Goal: Task Accomplishment & Management: Use online tool/utility

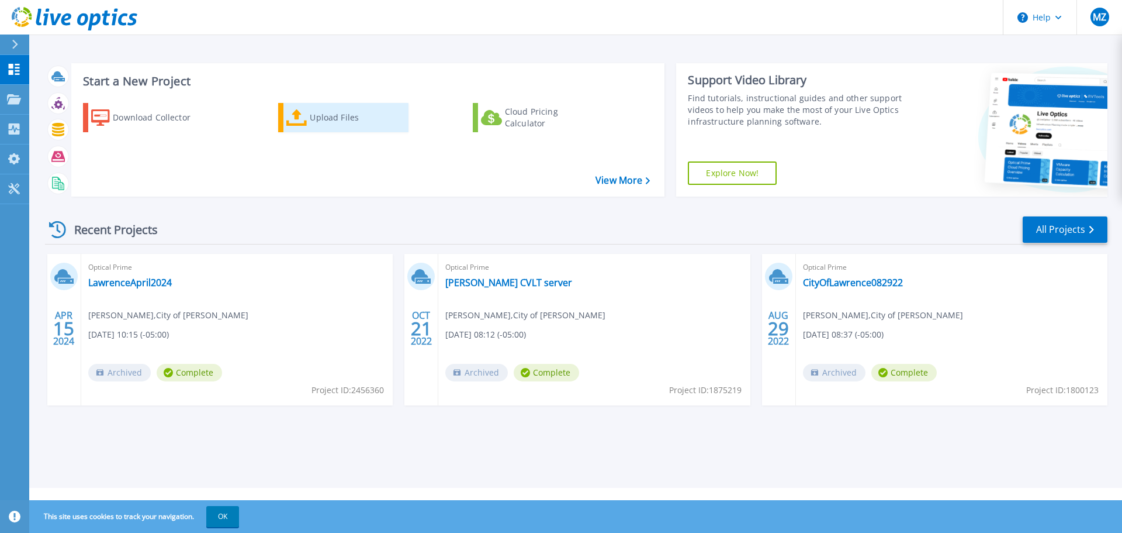
click at [307, 112] on link "Upload Files" at bounding box center [343, 117] width 130 height 29
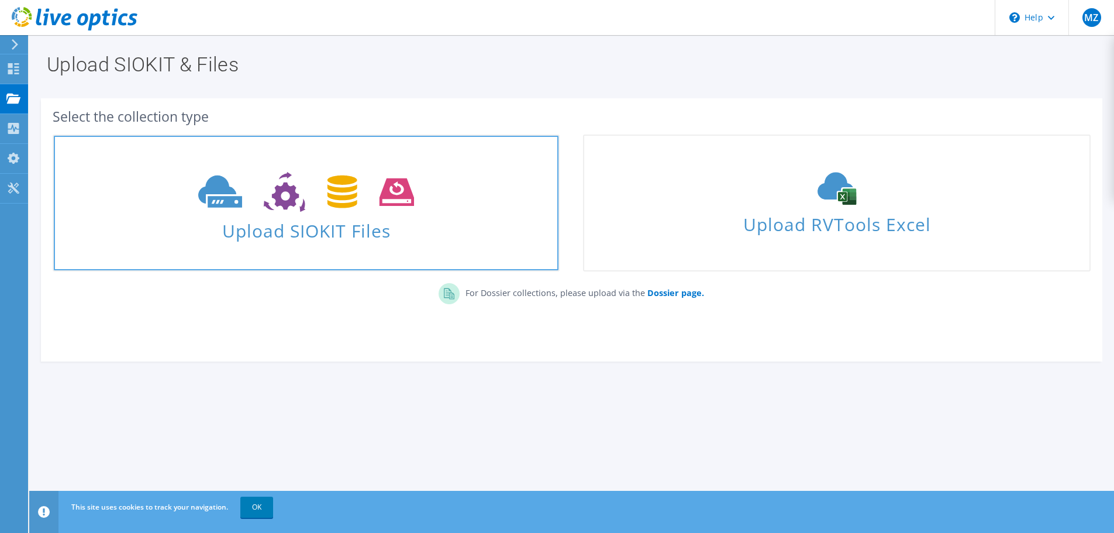
click at [309, 223] on span "Upload SIOKIT Files" at bounding box center [306, 227] width 505 height 25
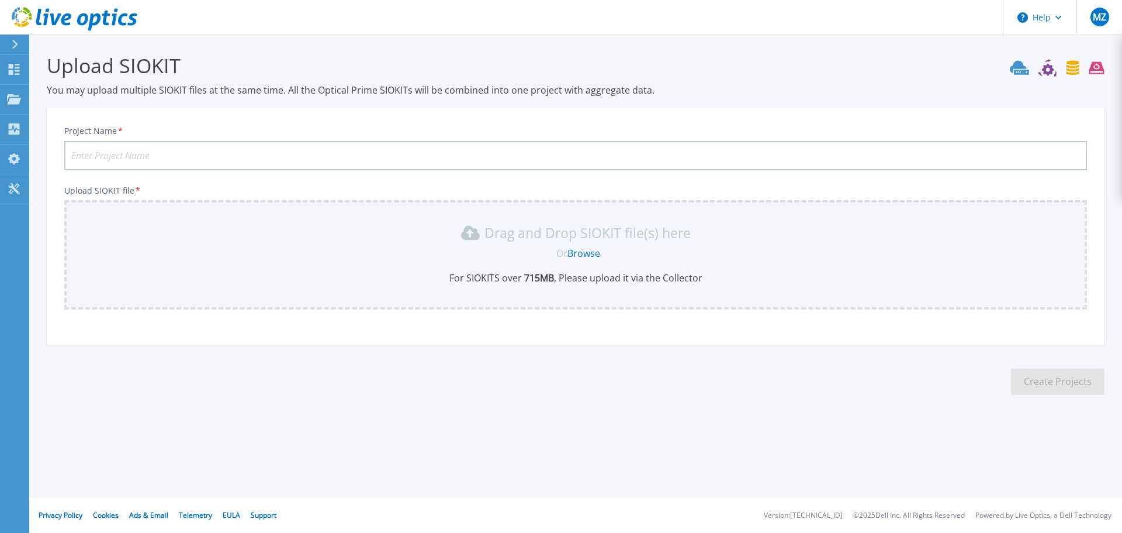
click at [137, 155] on input "Project Name *" at bounding box center [575, 155] width 1023 height 29
click at [138, 156] on input "Lawrence" at bounding box center [575, 155] width 1023 height 29
type input "Lawrence09092025"
click at [818, 262] on div "Drag and Drop SIOKIT file(s) here Or Browse For SIOKITS over 715 MB , Please up…" at bounding box center [575, 253] width 1009 height 61
click at [592, 253] on link "Browse" at bounding box center [584, 253] width 33 height 13
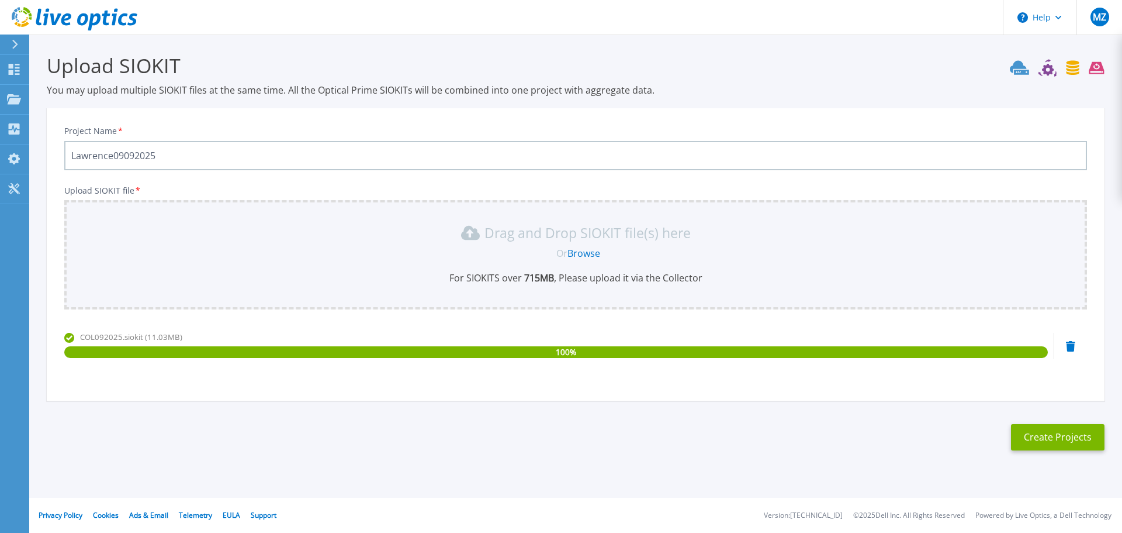
click at [750, 443] on section "Upload SIOKIT You may upload multiple SIOKIT files at the same time. All the Op…" at bounding box center [575, 255] width 1093 height 442
click at [1056, 437] on button "Create Projects" at bounding box center [1058, 437] width 94 height 26
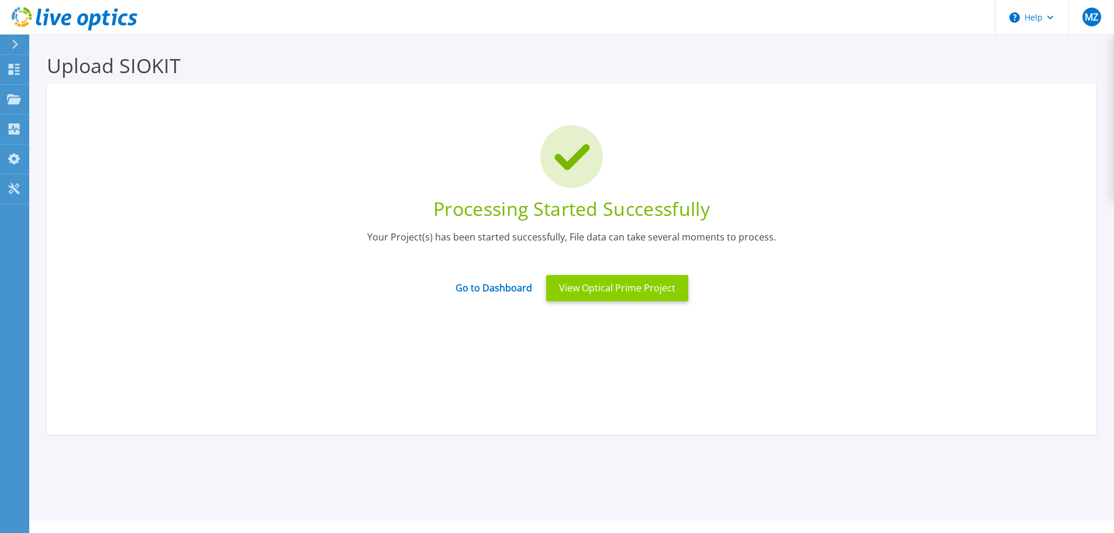
click at [617, 299] on button "View Optical Prime Project" at bounding box center [617, 288] width 142 height 26
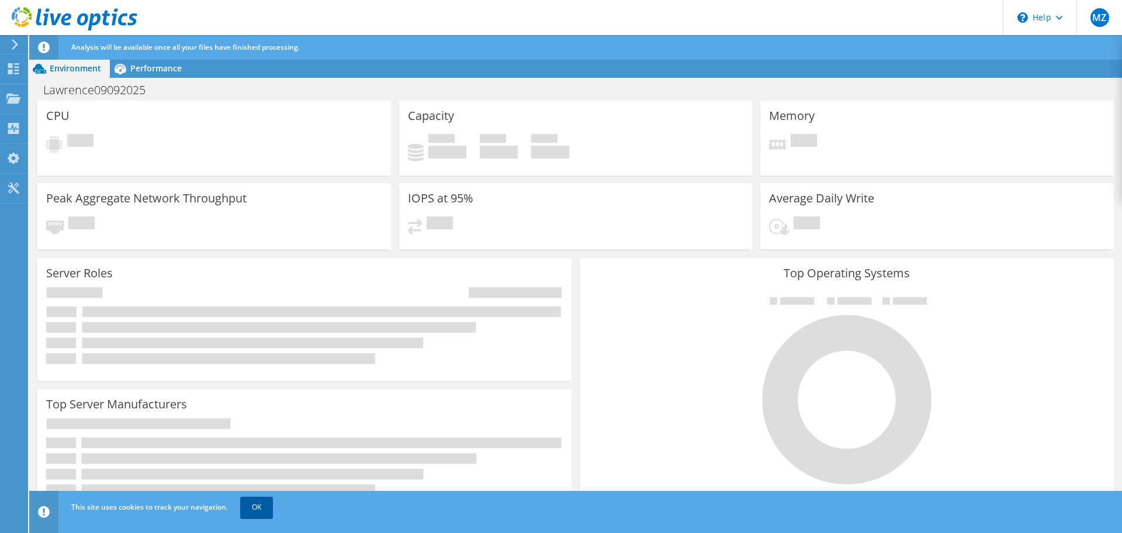
click at [267, 512] on link "OK" at bounding box center [256, 506] width 33 height 21
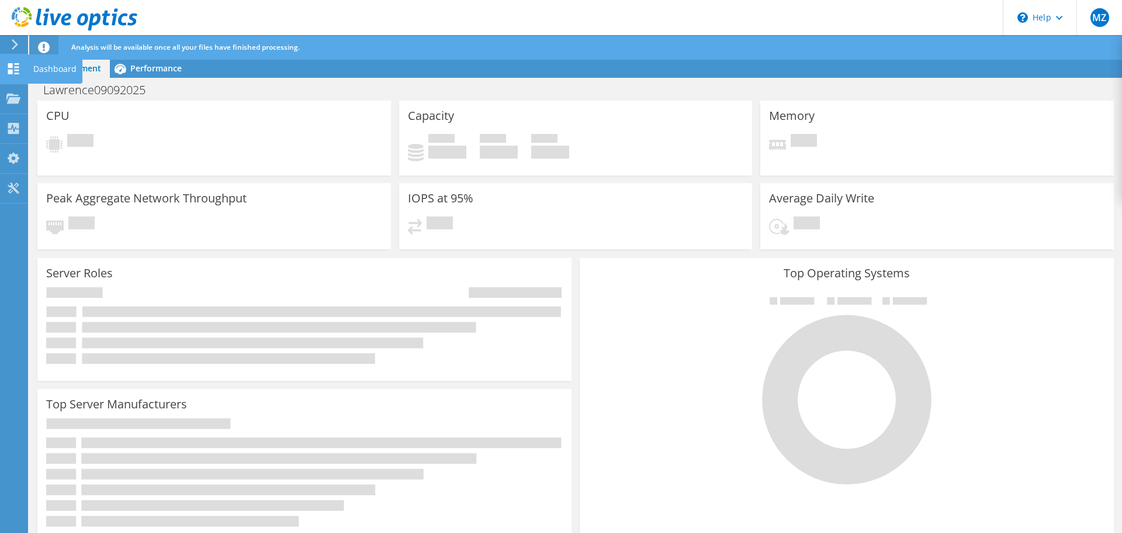
click at [30, 69] on div "Dashboard" at bounding box center [54, 68] width 55 height 29
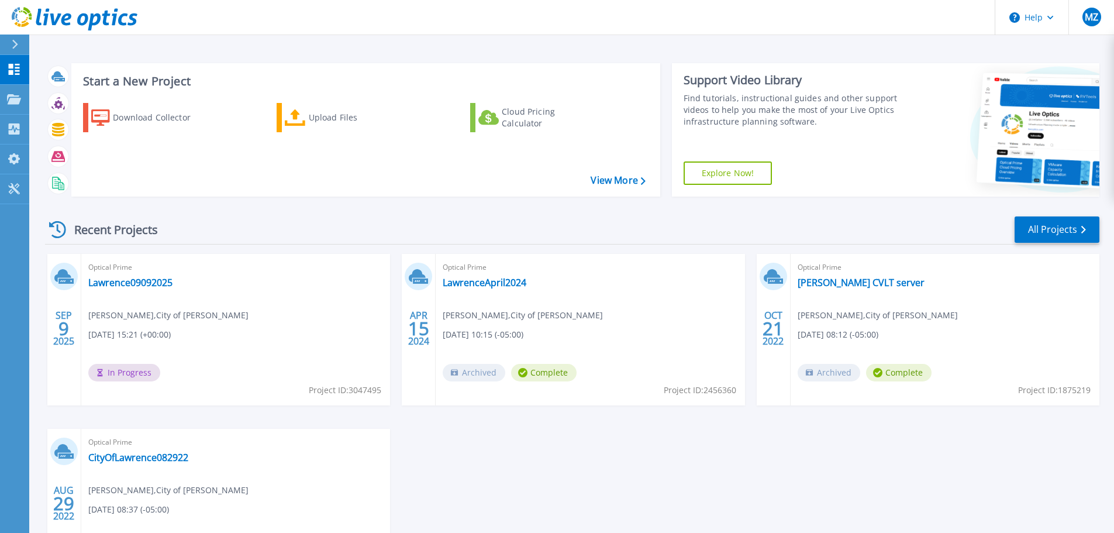
click at [631, 464] on div "[DATE] Optical Prime Lawrence09092025 [PERSON_NAME] , [GEOGRAPHIC_DATA][PERSON_…" at bounding box center [567, 429] width 1063 height 350
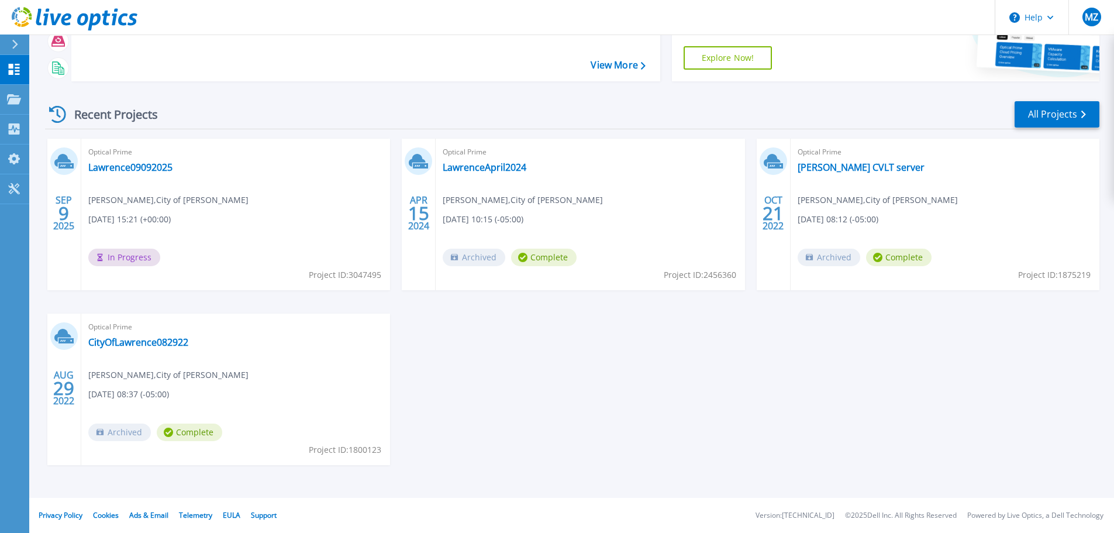
scroll to position [57, 0]
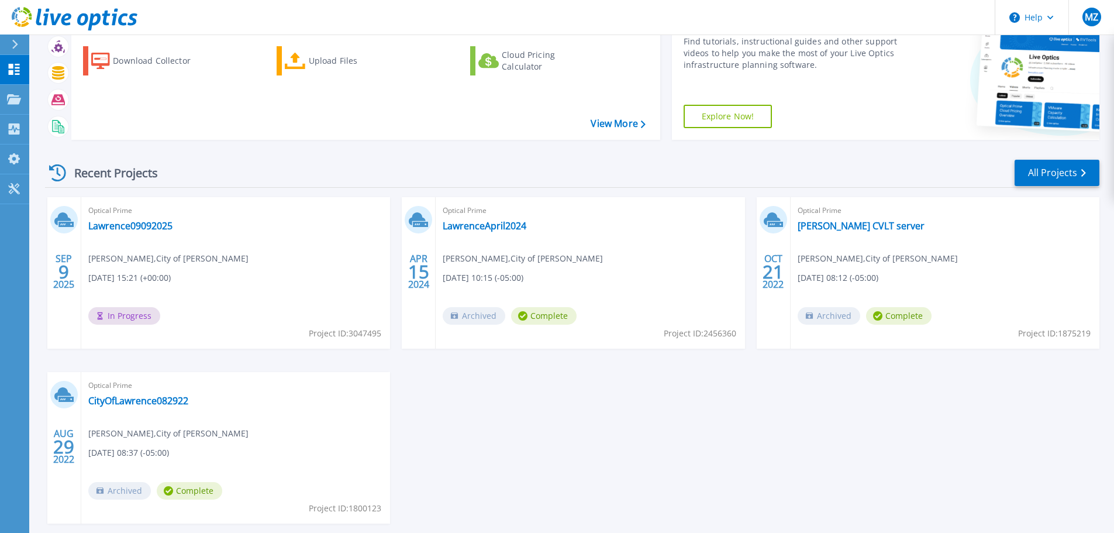
click at [58, 175] on icon at bounding box center [57, 172] width 17 height 17
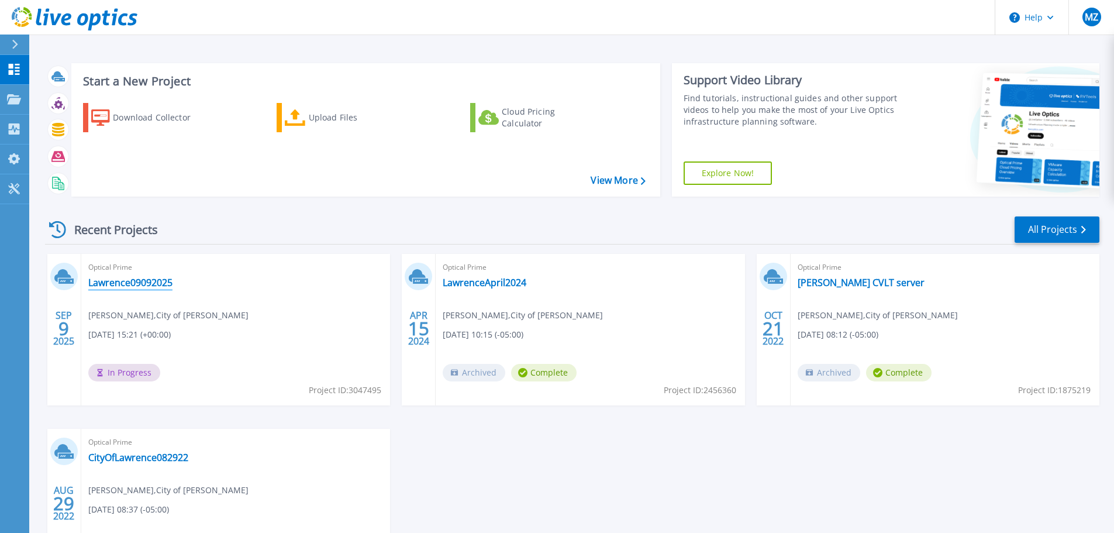
click at [150, 285] on link "Lawrence09092025" at bounding box center [130, 283] width 84 height 12
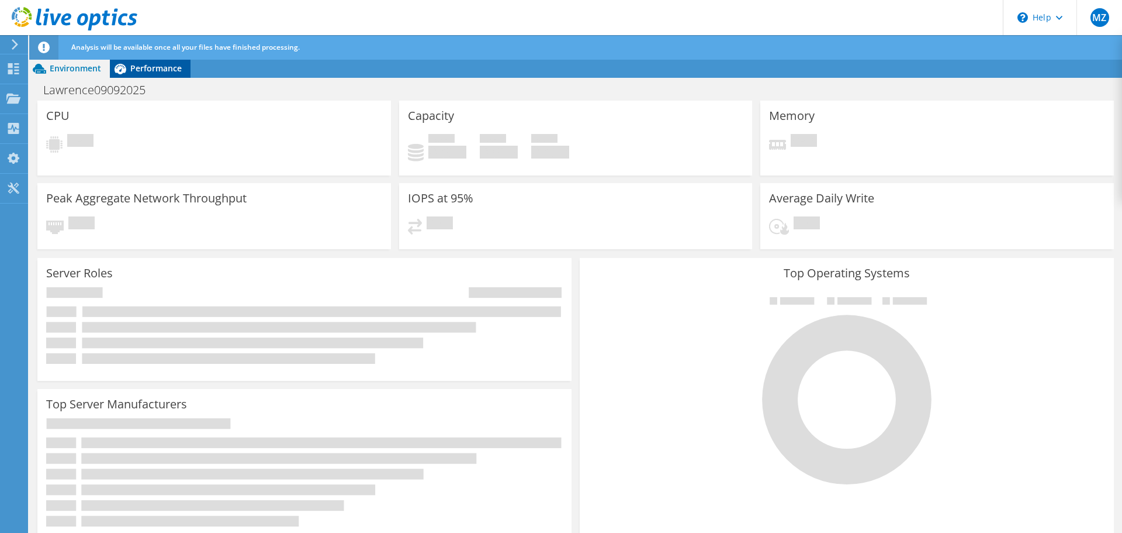
click at [172, 65] on span "Performance" at bounding box center [155, 68] width 51 height 11
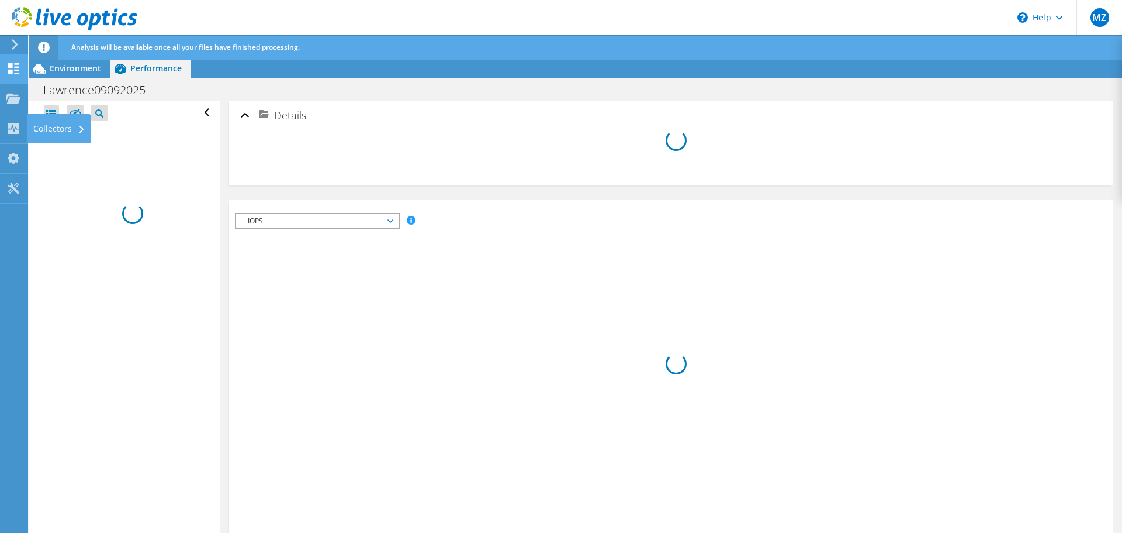
click at [10, 73] on use at bounding box center [13, 68] width 11 height 11
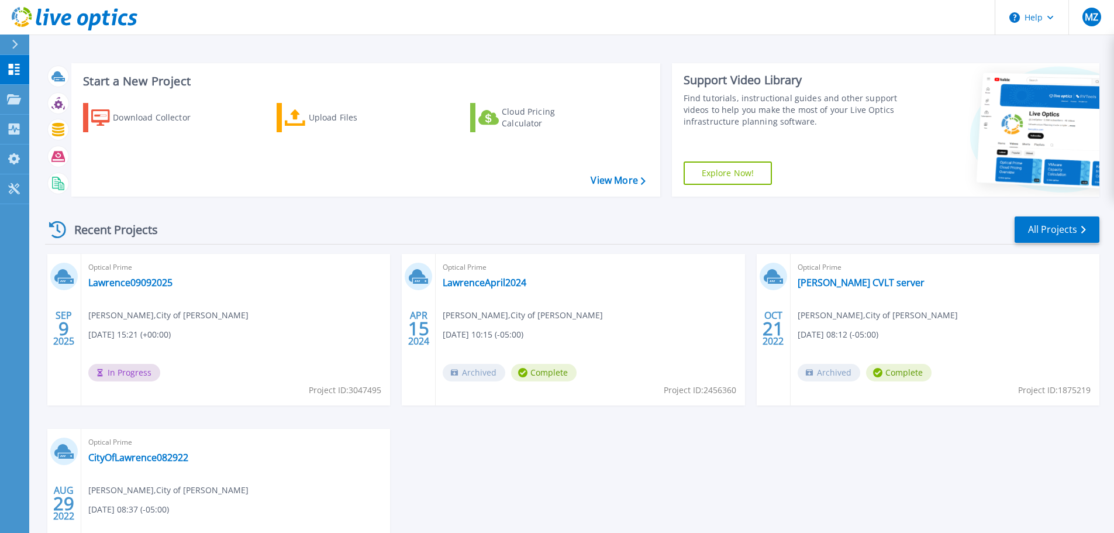
click at [600, 472] on div "SEP 9 2025 Optical Prime Lawrence09092025 Matthew Zager , City of Lawrence 09/0…" at bounding box center [567, 429] width 1063 height 350
click at [141, 284] on link "Lawrence09092025" at bounding box center [130, 283] width 84 height 12
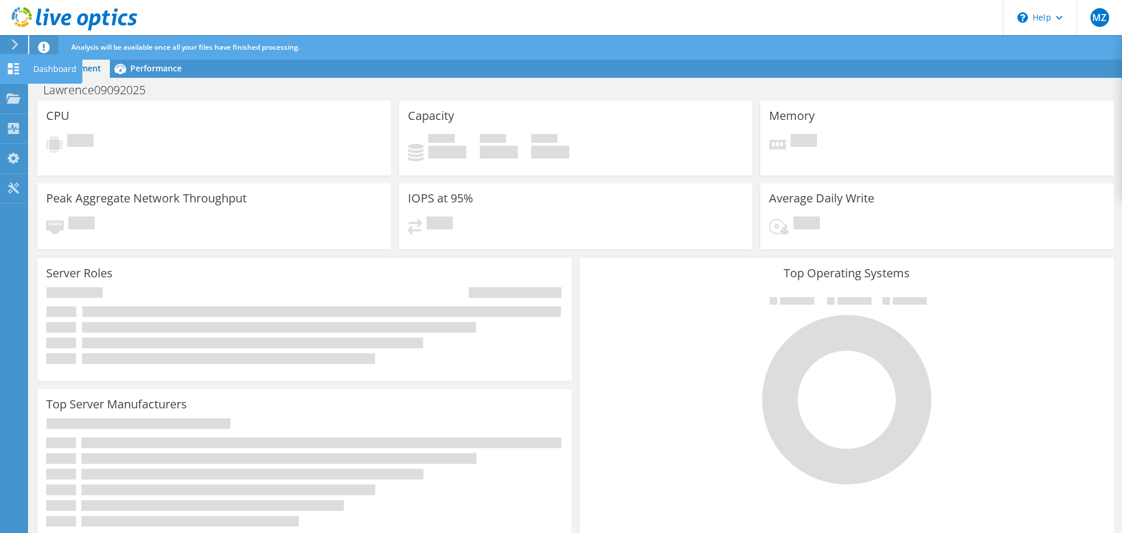
click at [15, 70] on use at bounding box center [13, 68] width 11 height 11
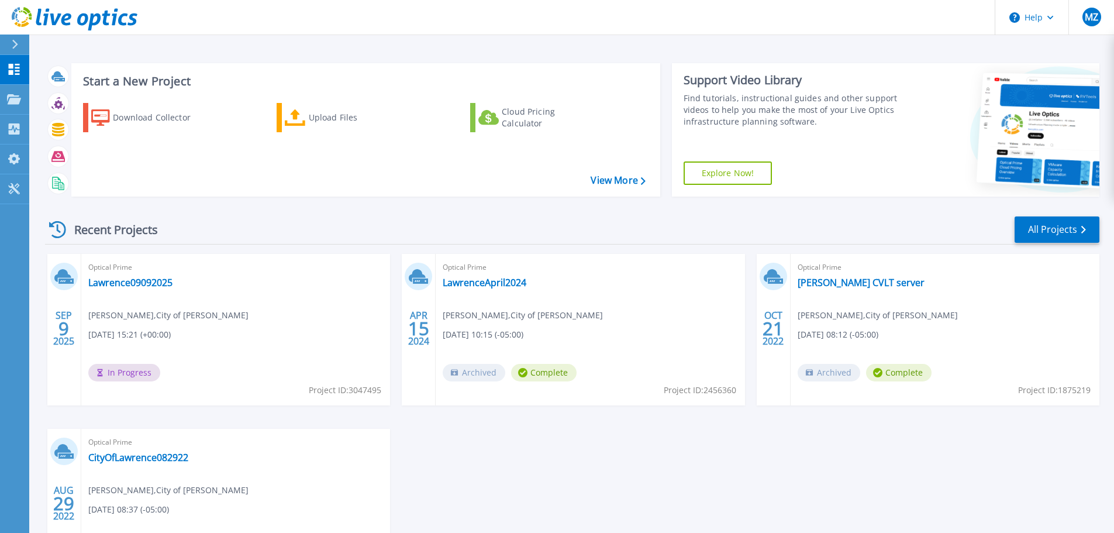
click at [699, 462] on div "SEP 9 2025 Optical Prime Lawrence09092025 Matthew Zager , City of Lawrence 09/0…" at bounding box center [567, 429] width 1063 height 350
click at [143, 281] on link "Lawrence09092025" at bounding box center [130, 283] width 84 height 12
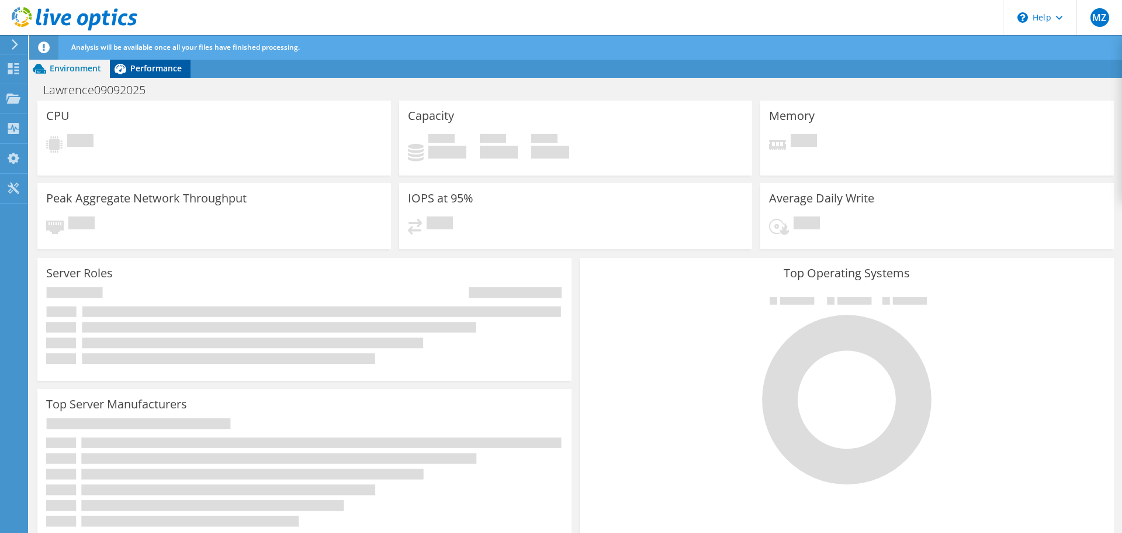
click at [157, 66] on span "Performance" at bounding box center [155, 68] width 51 height 11
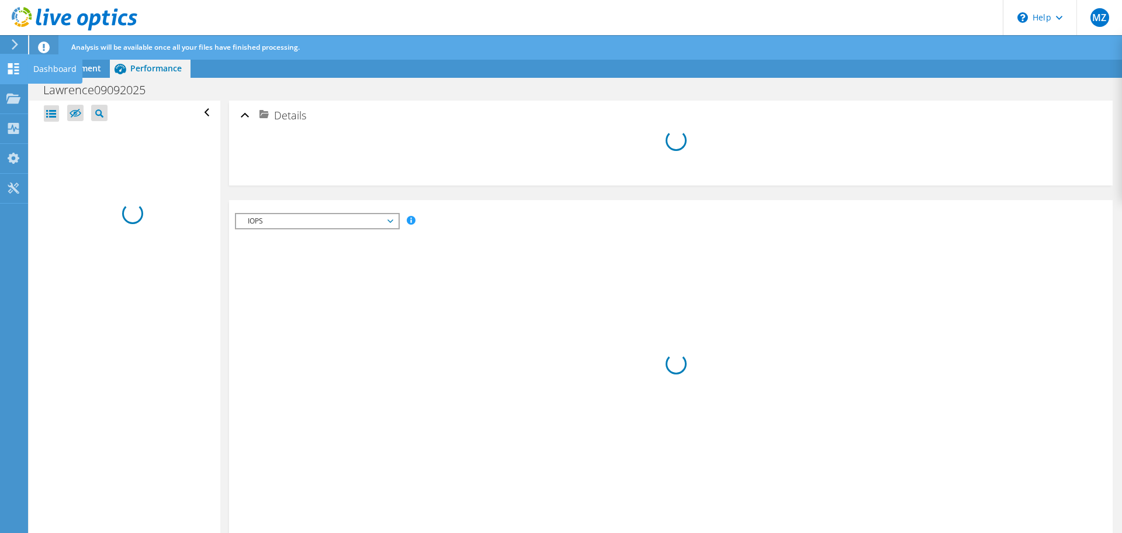
click at [11, 70] on use at bounding box center [13, 68] width 11 height 11
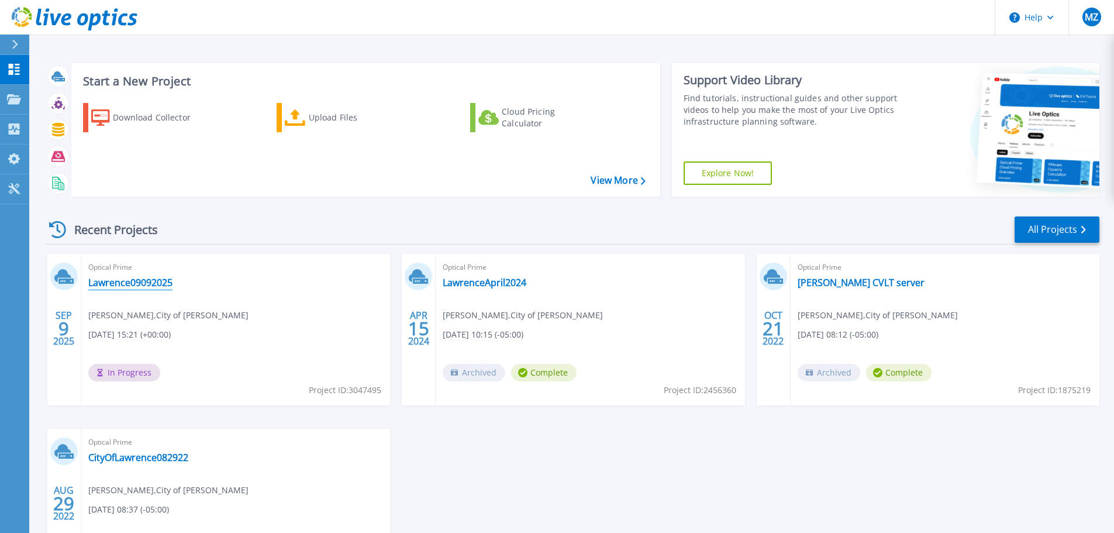
click at [153, 284] on link "Lawrence09092025" at bounding box center [130, 283] width 84 height 12
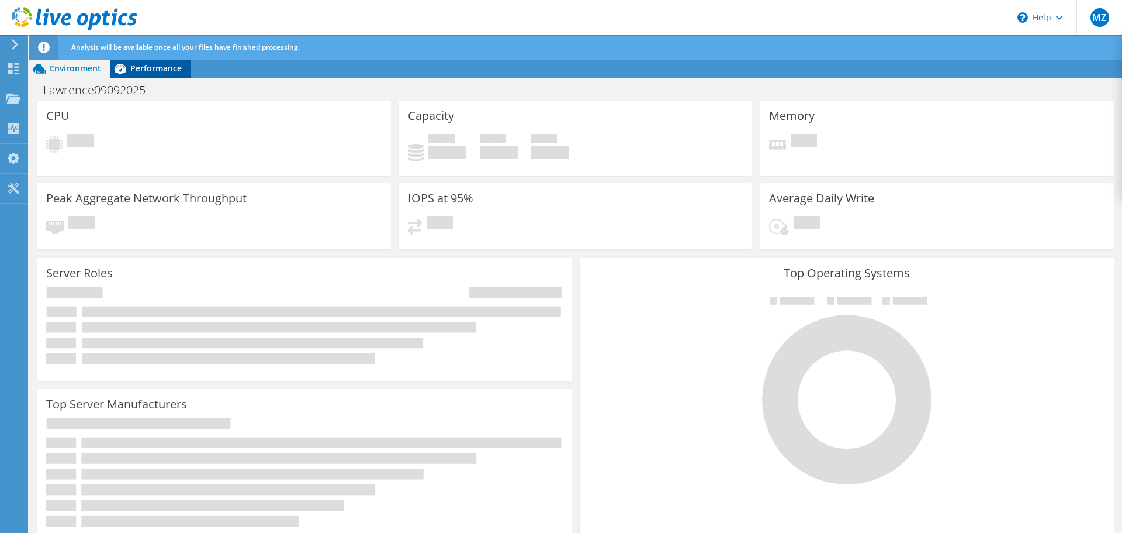
click at [163, 73] on span "Performance" at bounding box center [155, 68] width 51 height 11
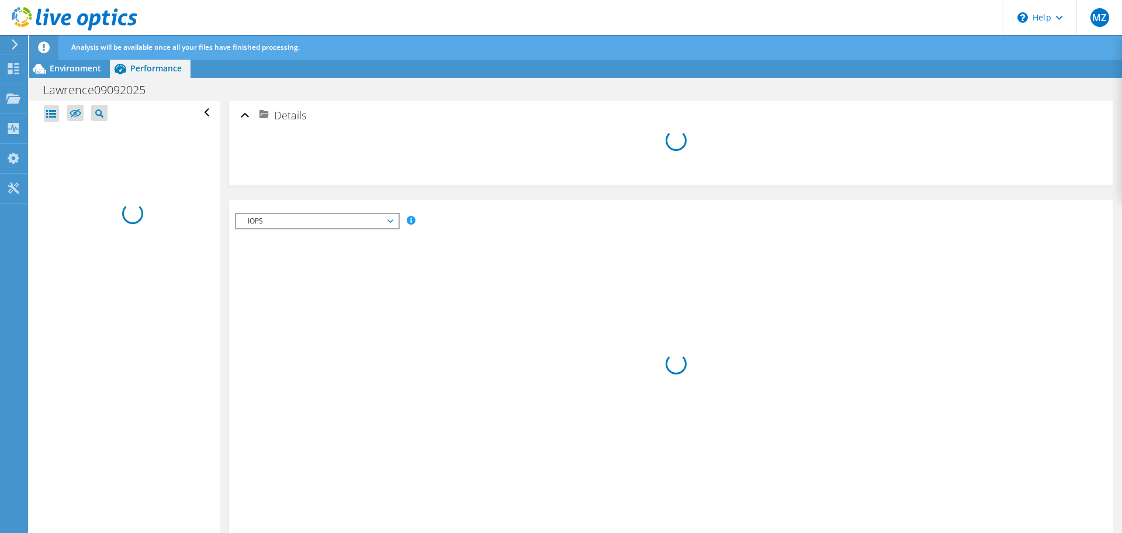
click at [393, 220] on icon at bounding box center [391, 221] width 6 height 4
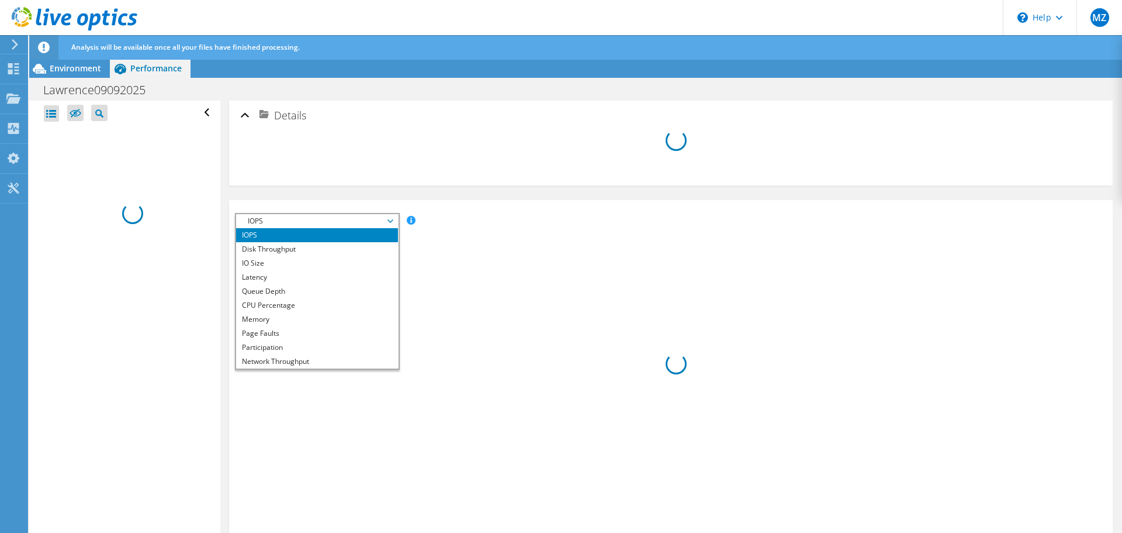
click at [393, 220] on icon at bounding box center [391, 221] width 6 height 4
click at [103, 428] on div "Open All Close All Hide Excluded Nodes Project Tree Filter" at bounding box center [124, 317] width 191 height 433
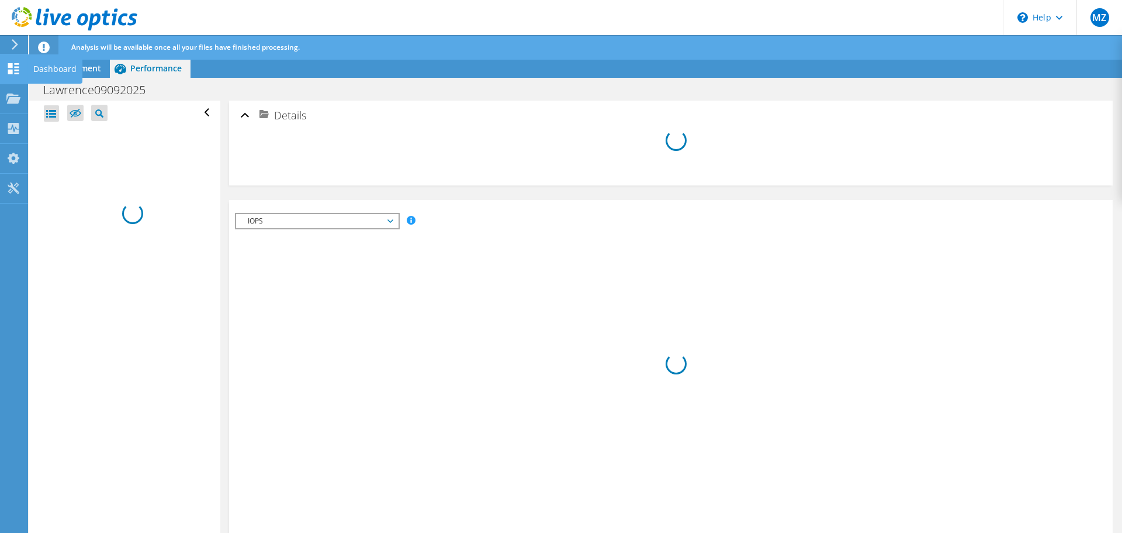
click at [12, 71] on use at bounding box center [13, 68] width 11 height 11
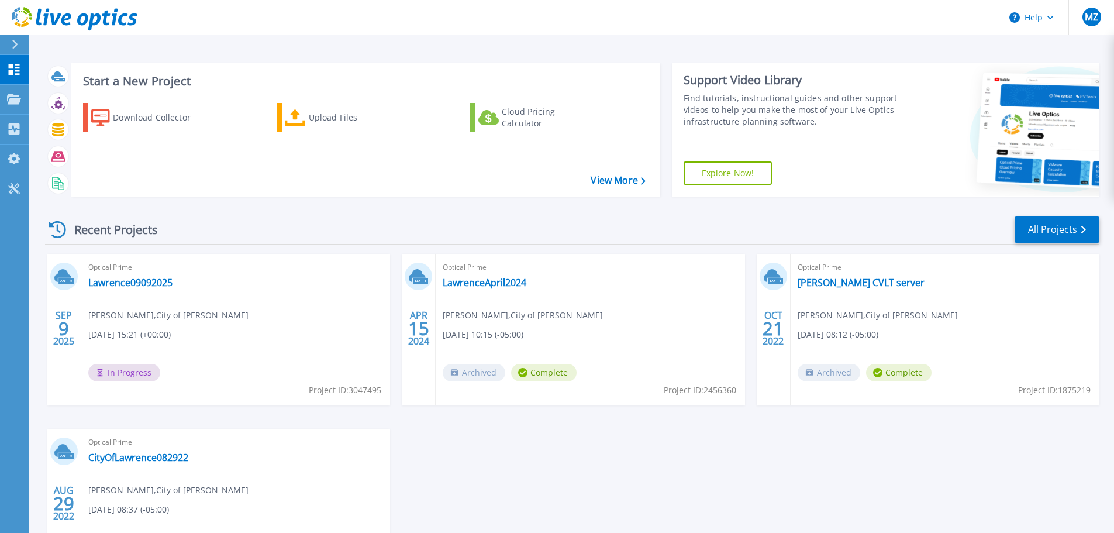
click at [182, 51] on div "Start a New Project Download Collector Upload Files Cloud Pricing Calculator Vi…" at bounding box center [571, 306] width 1084 height 613
click at [667, 466] on div "SEP 9 2025 Optical Prime Lawrence09092025 Matthew Zager , City of Lawrence 09/0…" at bounding box center [567, 429] width 1063 height 350
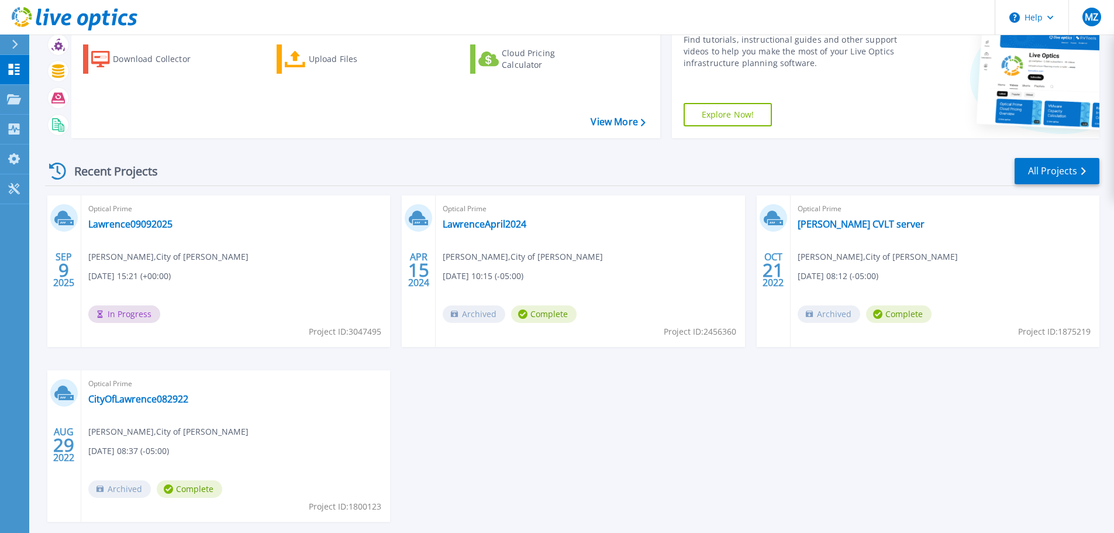
scroll to position [115, 0]
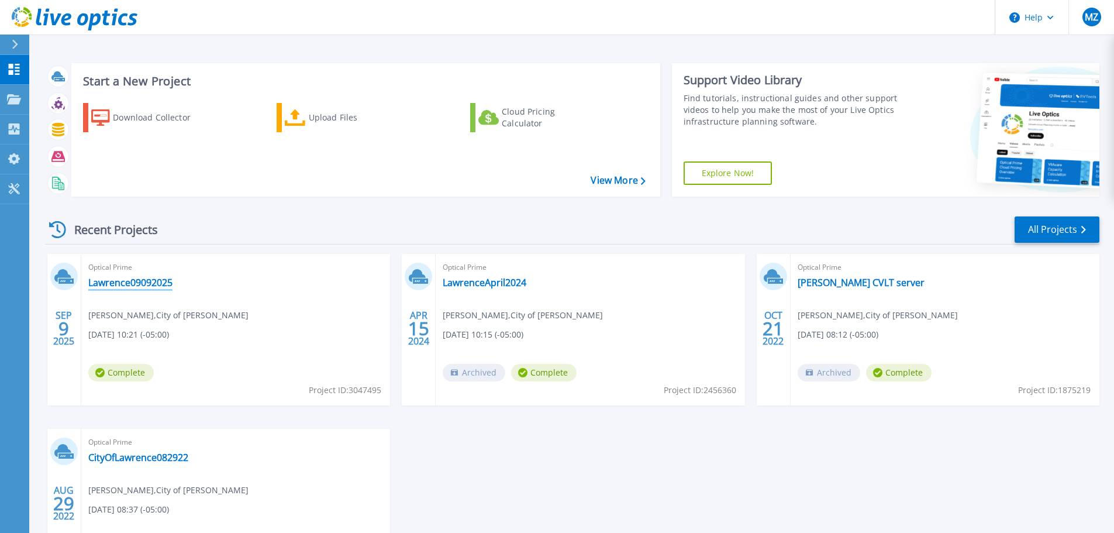
click at [150, 283] on link "Lawrence09092025" at bounding box center [130, 283] width 84 height 12
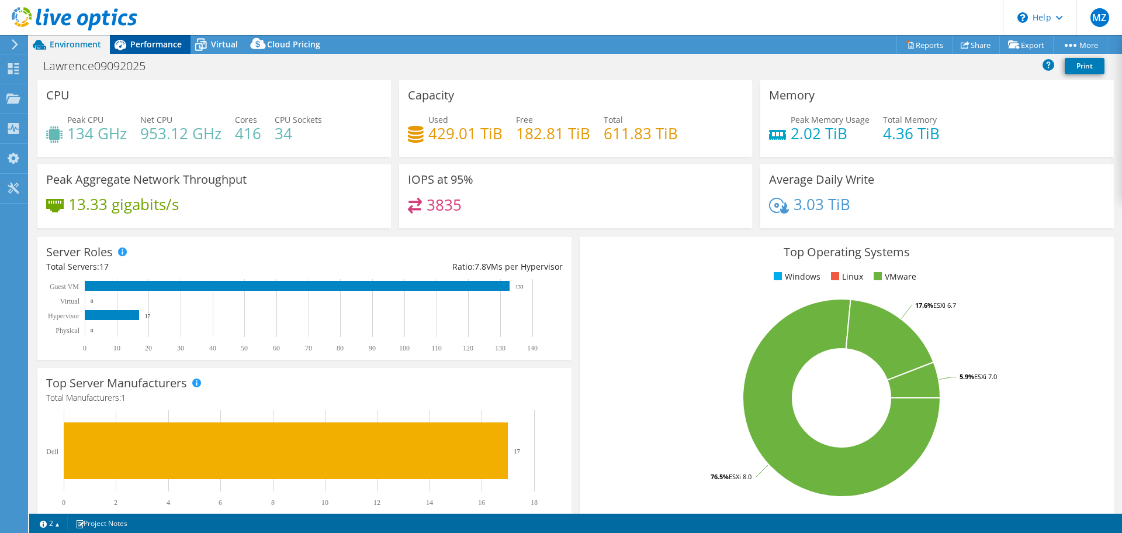
click at [170, 43] on span "Performance" at bounding box center [155, 44] width 51 height 11
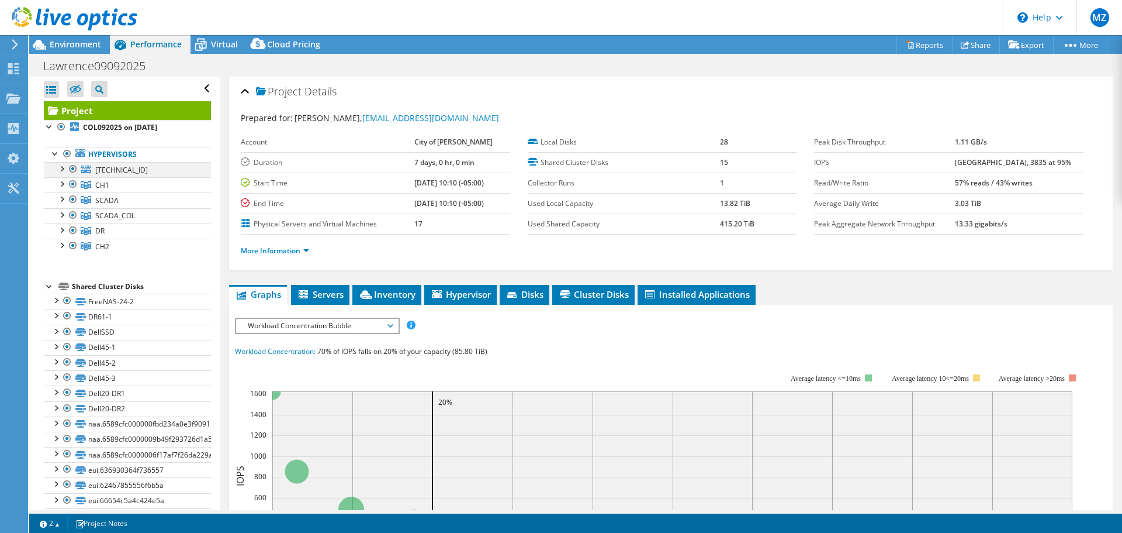
click at [63, 170] on div at bounding box center [62, 168] width 12 height 12
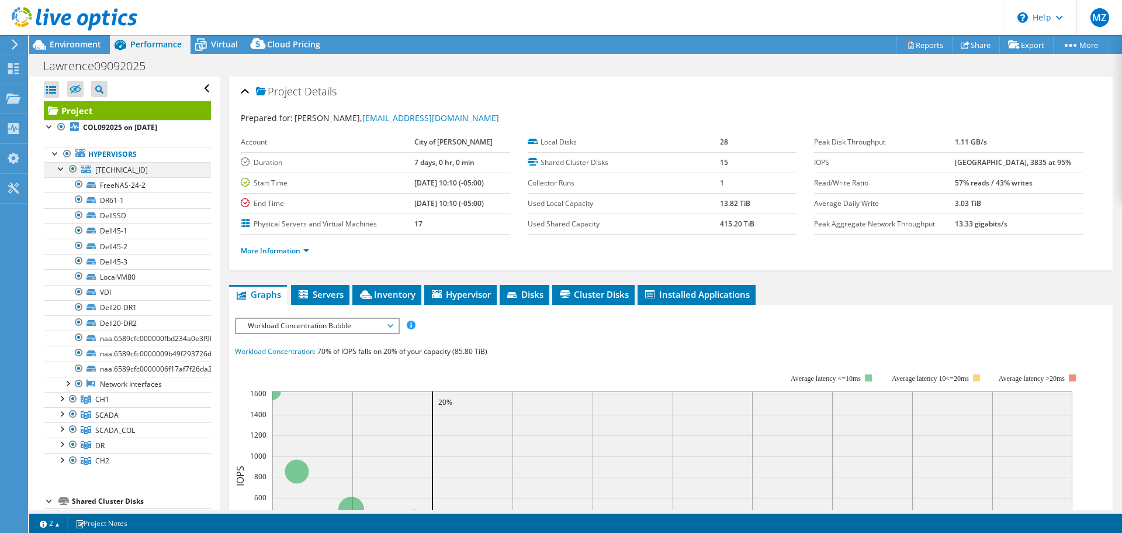
click at [63, 170] on div at bounding box center [62, 168] width 12 height 12
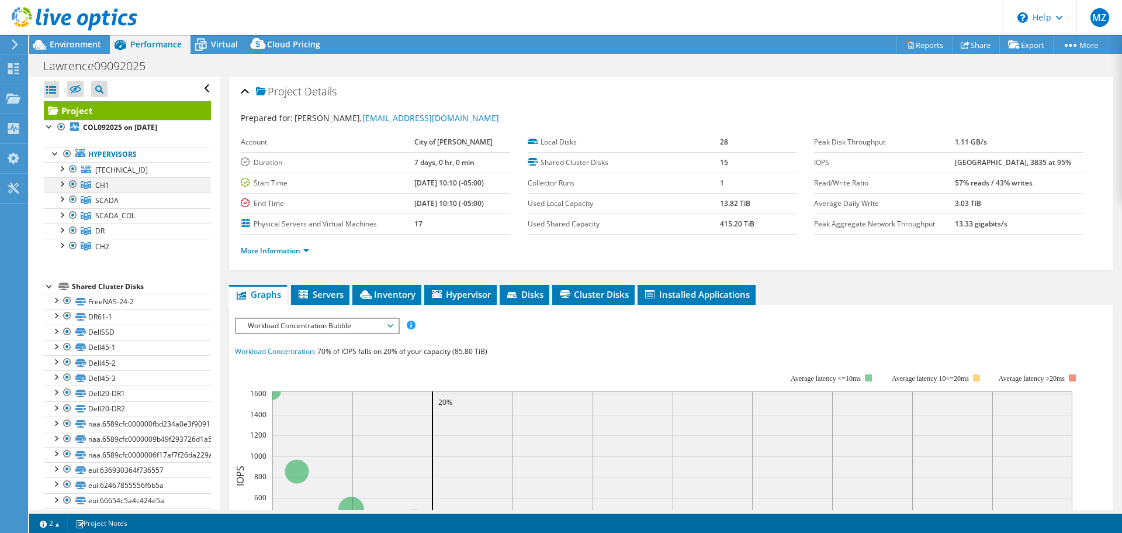
click at [61, 184] on div at bounding box center [62, 183] width 12 height 12
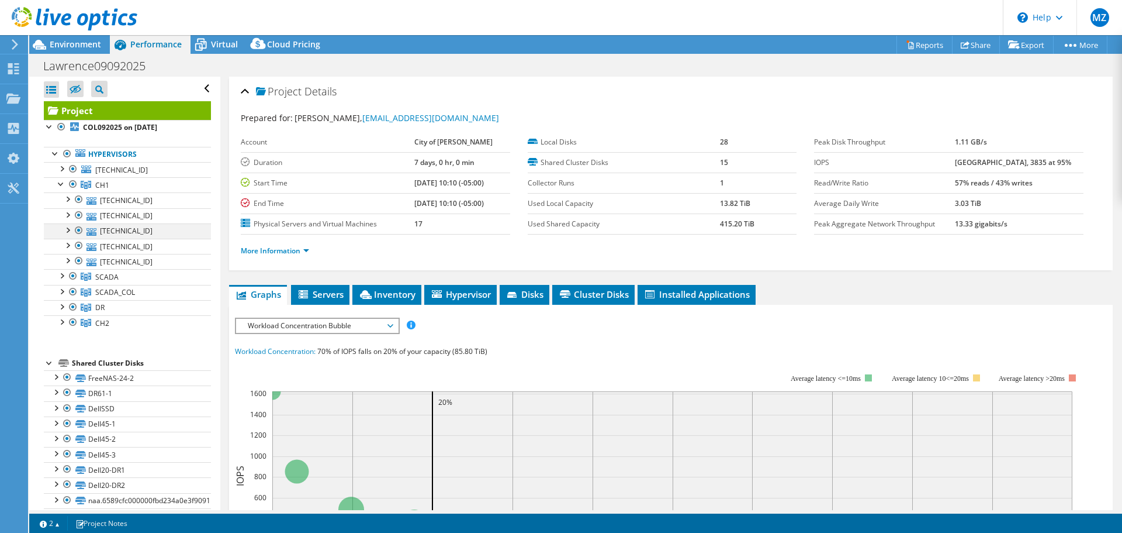
click at [70, 233] on div at bounding box center [67, 229] width 12 height 12
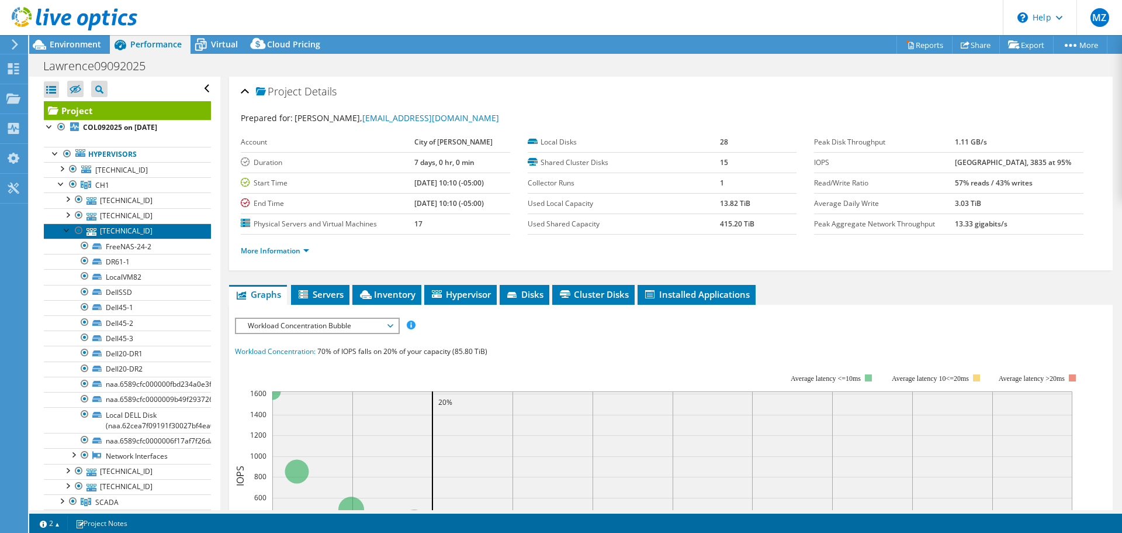
click at [136, 233] on link "[TECHNICAL_ID]" at bounding box center [127, 230] width 167 height 15
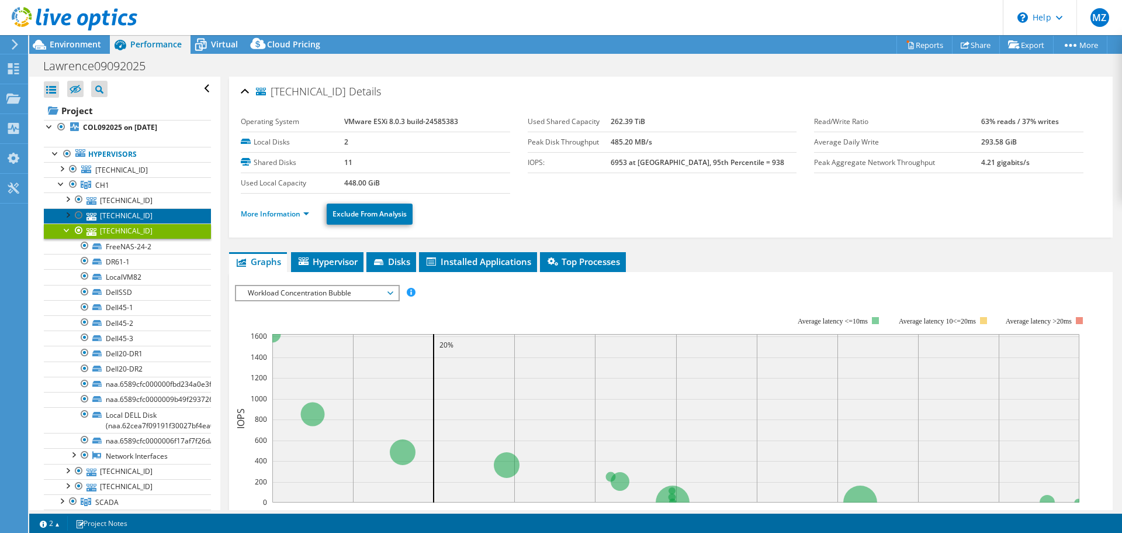
click at [119, 216] on link "[TECHNICAL_ID]" at bounding box center [127, 215] width 167 height 15
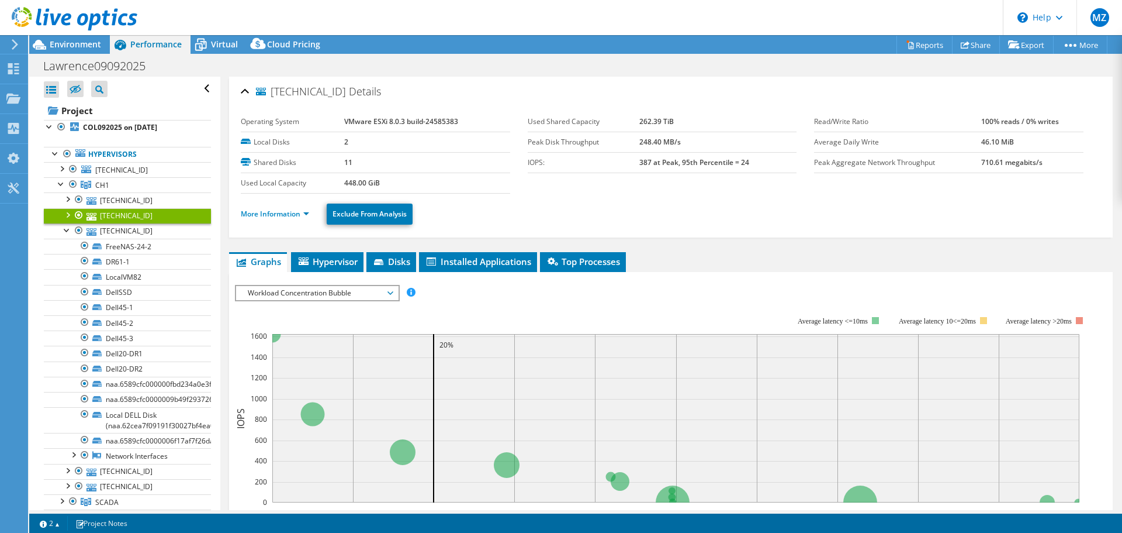
click at [64, 212] on div at bounding box center [67, 214] width 12 height 12
click at [62, 185] on div at bounding box center [62, 183] width 12 height 12
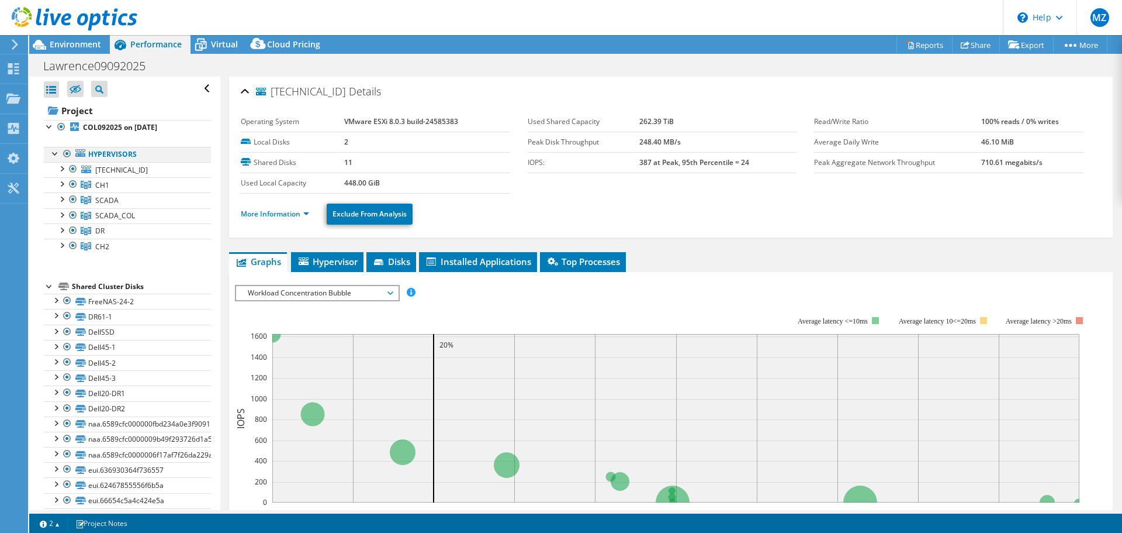
click at [56, 153] on div at bounding box center [56, 153] width 12 height 12
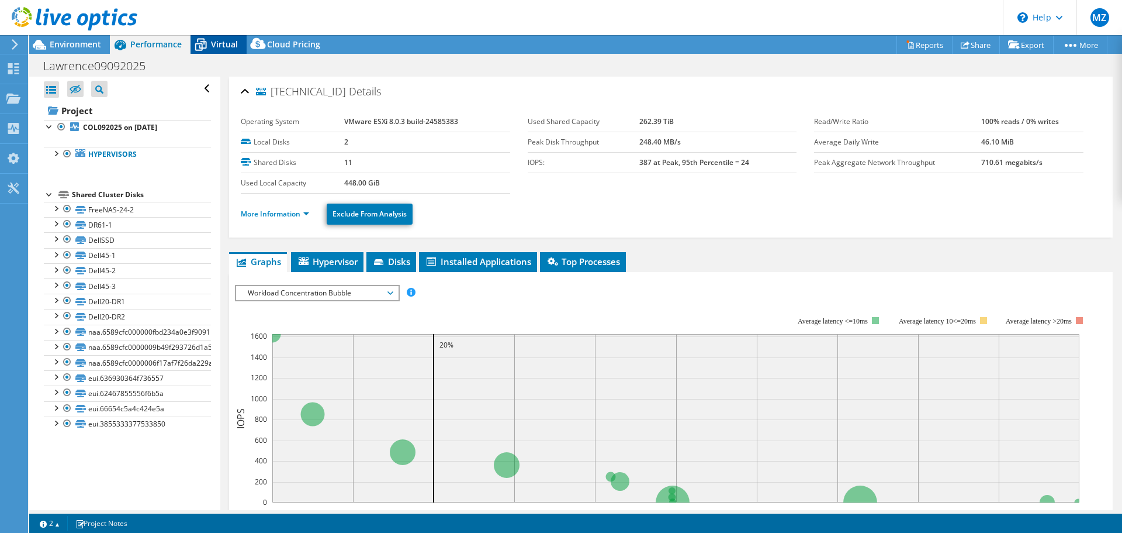
click at [226, 47] on span "Virtual" at bounding box center [224, 44] width 27 height 11
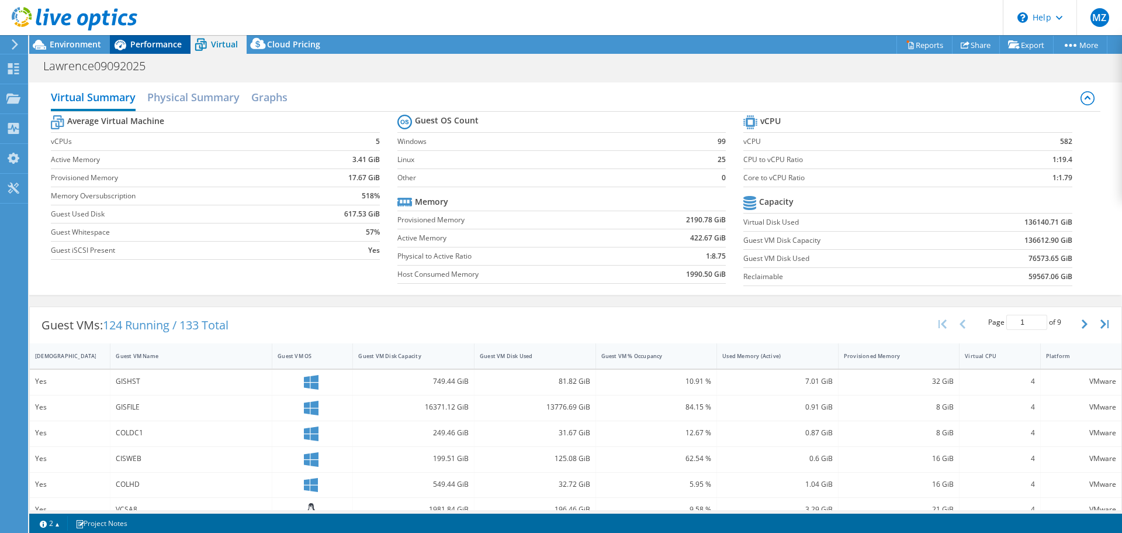
click at [138, 47] on span "Performance" at bounding box center [155, 44] width 51 height 11
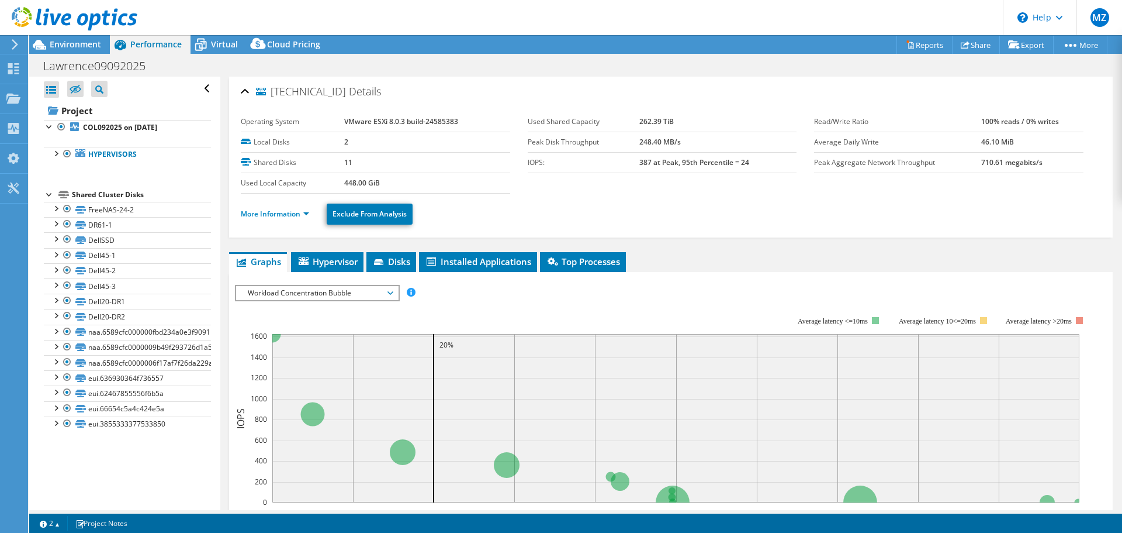
click at [49, 194] on div at bounding box center [50, 194] width 12 height 12
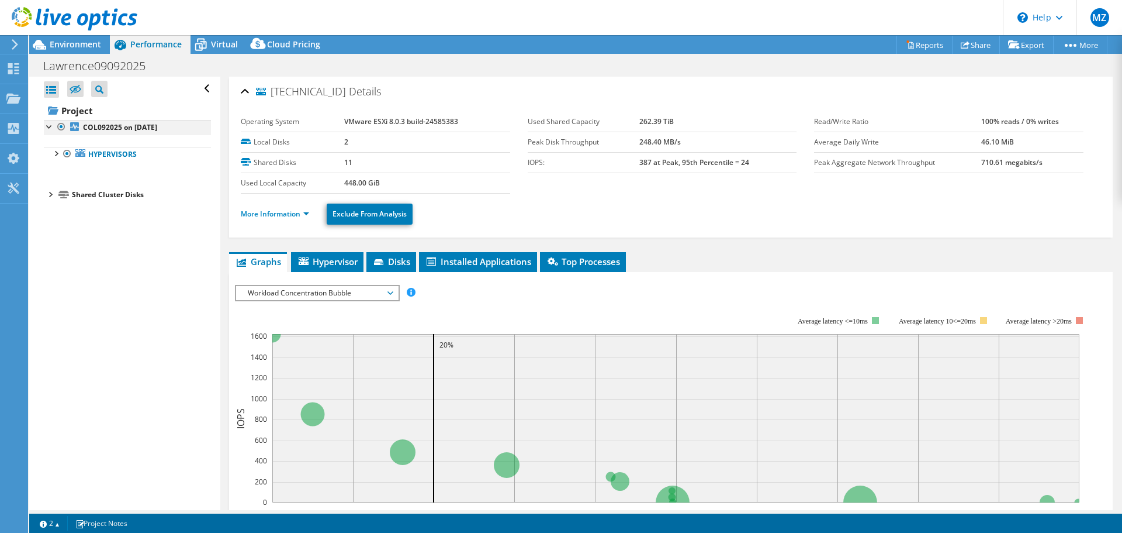
click at [47, 127] on div at bounding box center [50, 126] width 12 height 12
click at [55, 154] on div at bounding box center [56, 153] width 12 height 12
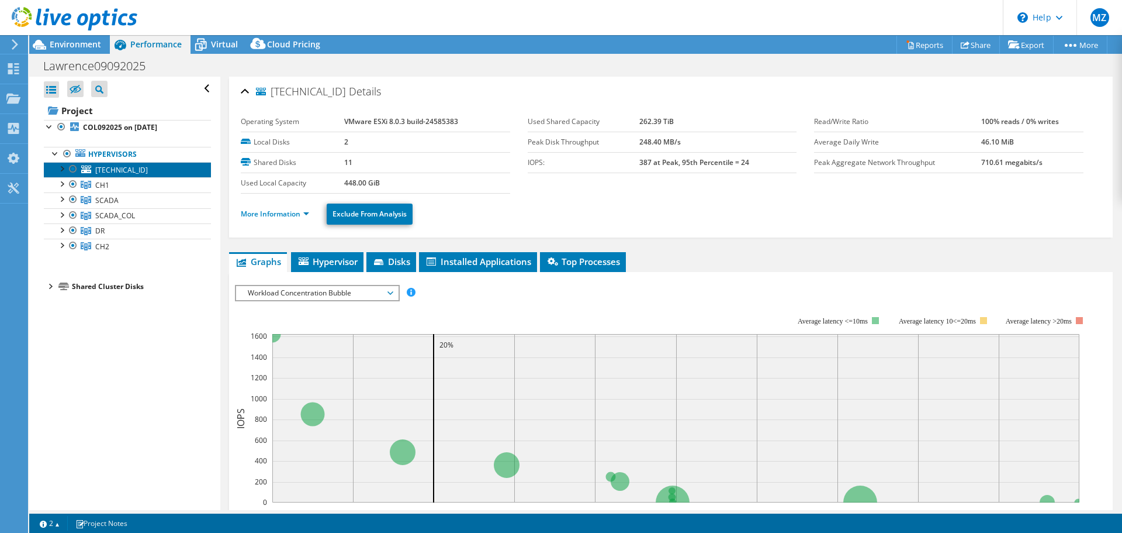
click at [131, 172] on link "[TECHNICAL_ID]" at bounding box center [127, 169] width 167 height 15
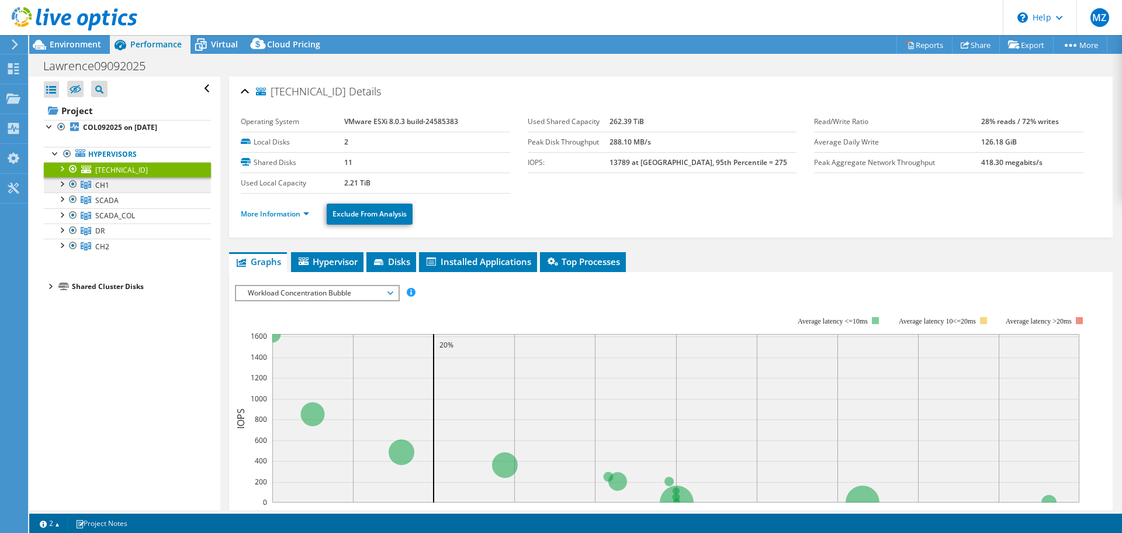
click at [124, 184] on link "CH1" at bounding box center [127, 184] width 167 height 15
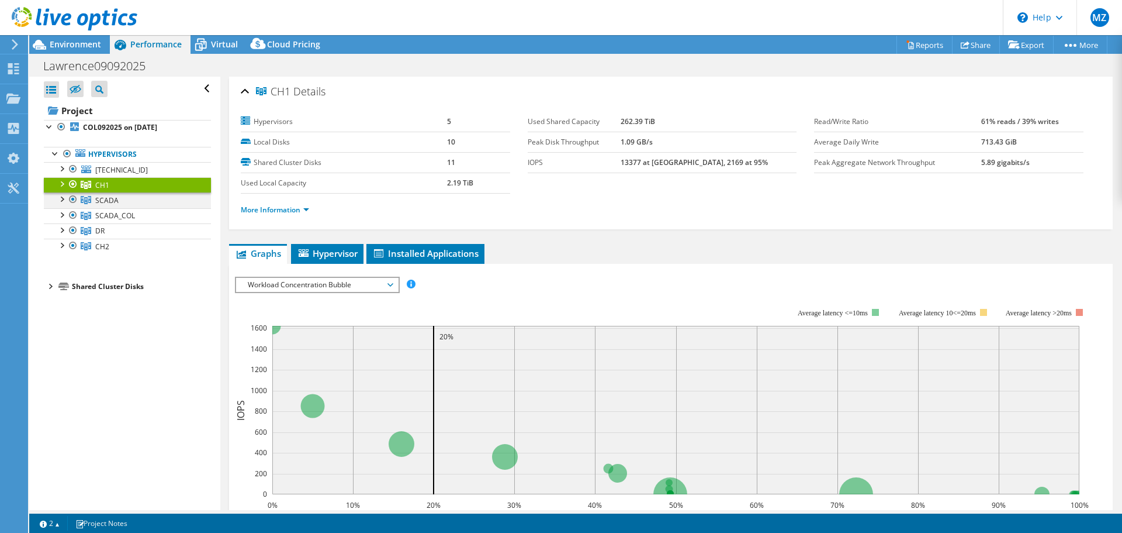
click at [64, 197] on div at bounding box center [62, 198] width 12 height 12
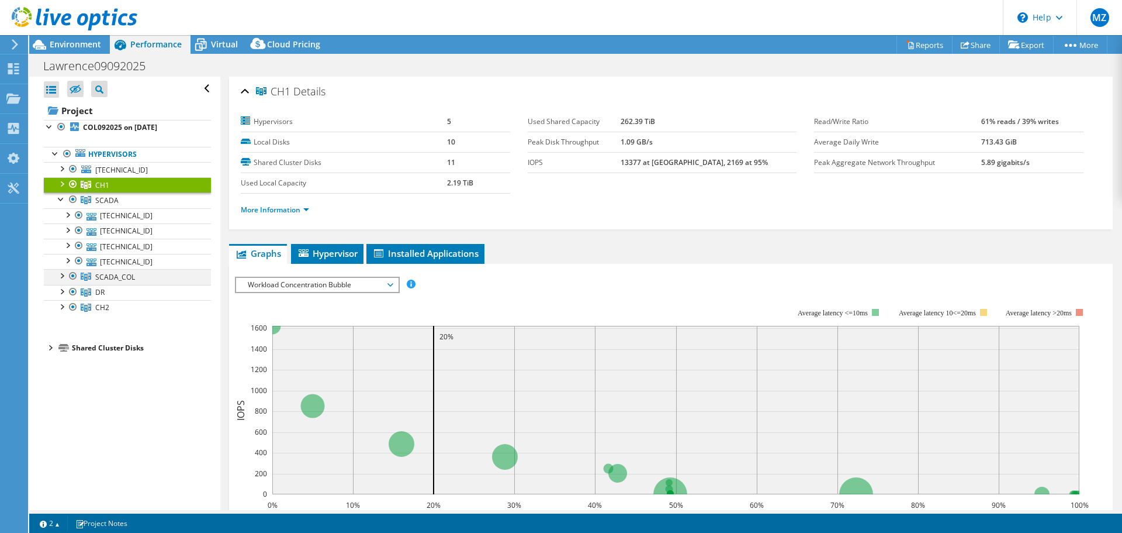
click at [61, 275] on div at bounding box center [62, 275] width 12 height 12
click at [61, 353] on div at bounding box center [62, 351] width 12 height 12
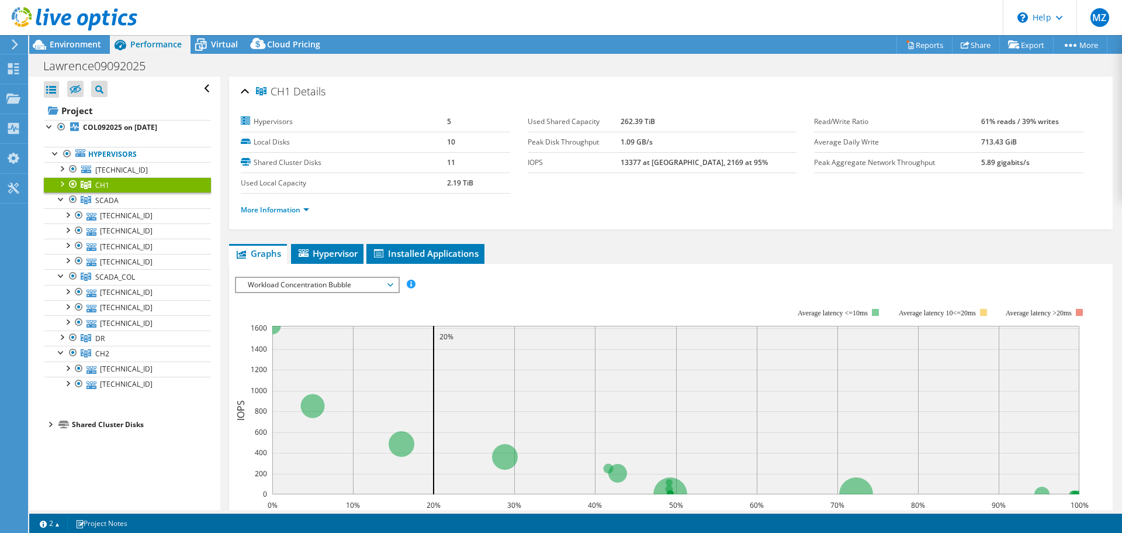
click at [627, 208] on ul "More Information" at bounding box center [671, 209] width 861 height 16
